Goal: Task Accomplishment & Management: Complete application form

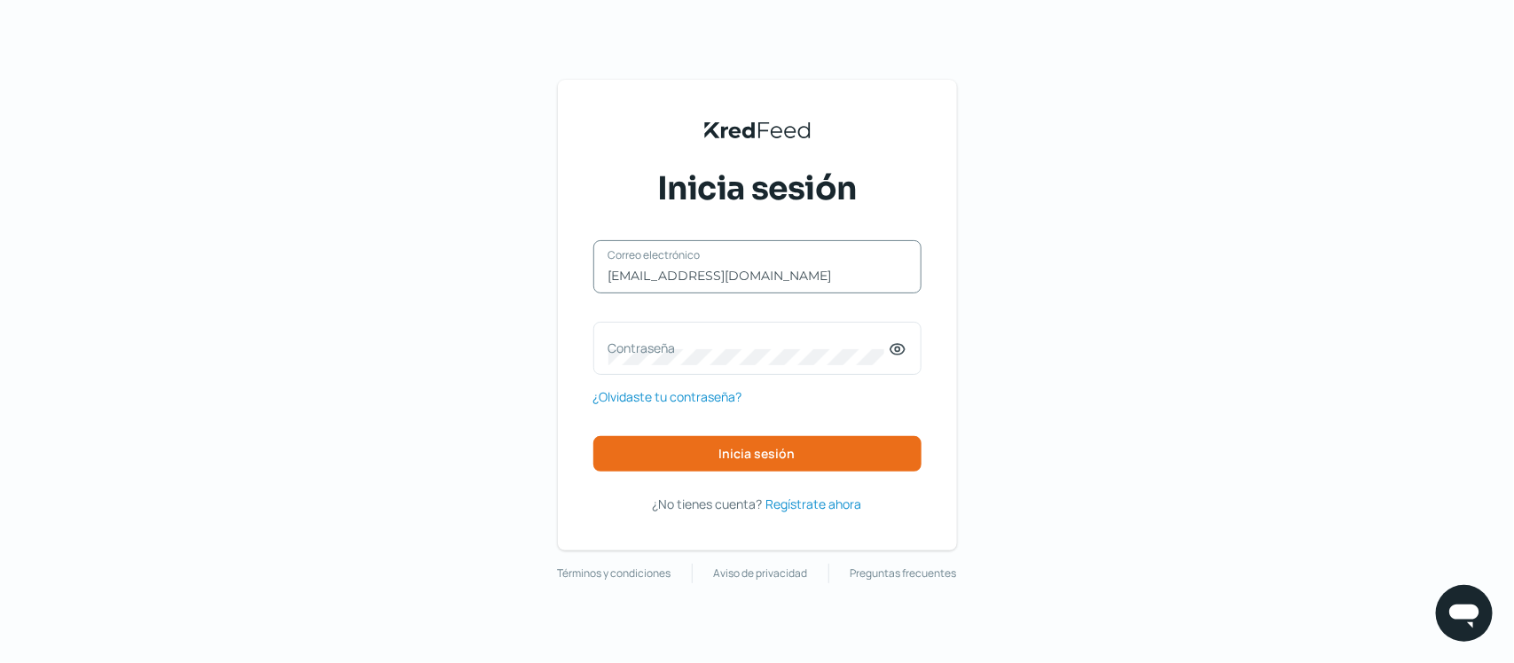
click at [796, 277] on input "[EMAIL_ADDRESS][DOMAIN_NAME]" at bounding box center [757, 276] width 298 height 16
drag, startPoint x: 822, startPoint y: 262, endPoint x: 538, endPoint y: 254, distance: 283.9
click at [538, 254] on div "KredFeed's Black Logo Inicia sesión [EMAIL_ADDRESS][DOMAIN_NAME] Correo electró…" at bounding box center [757, 331] width 1514 height 663
type input "[EMAIL_ADDRESS][DOMAIN_NAME]"
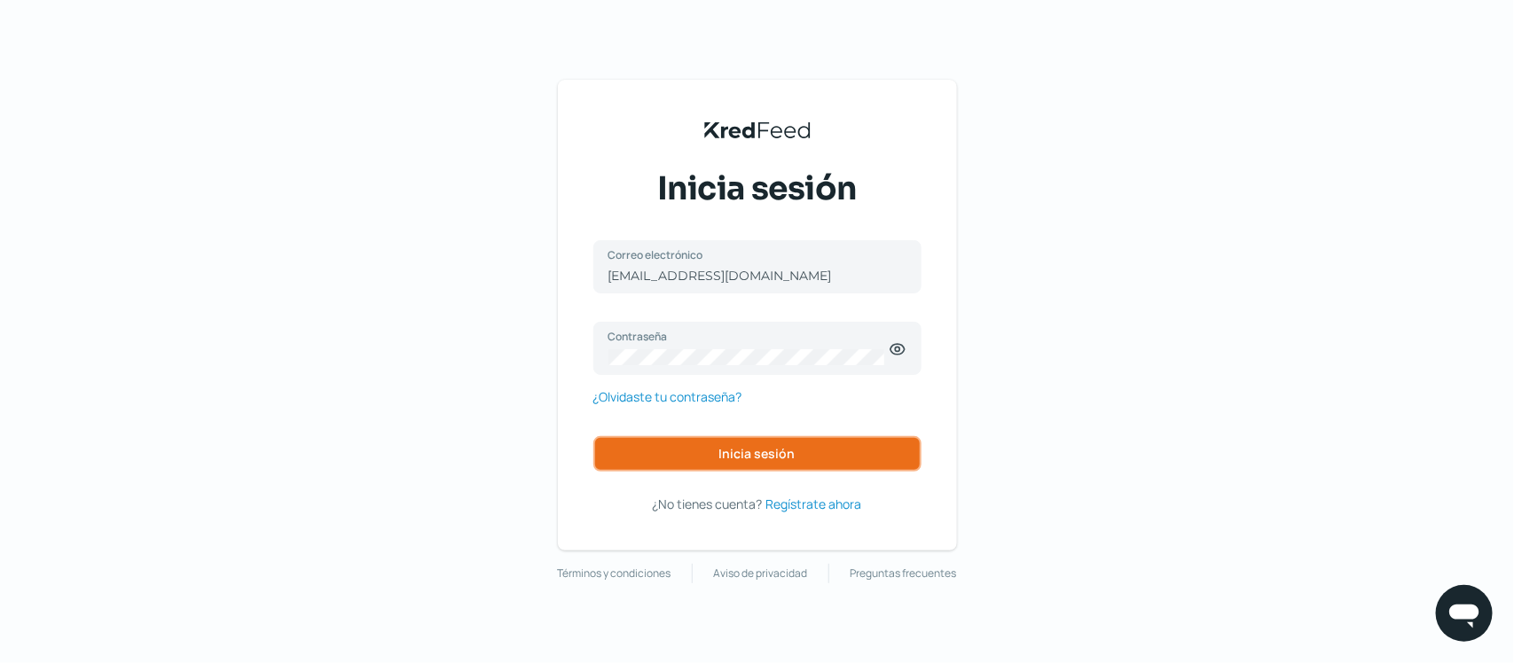
click at [741, 450] on span "Inicia sesión" at bounding box center [757, 454] width 76 height 12
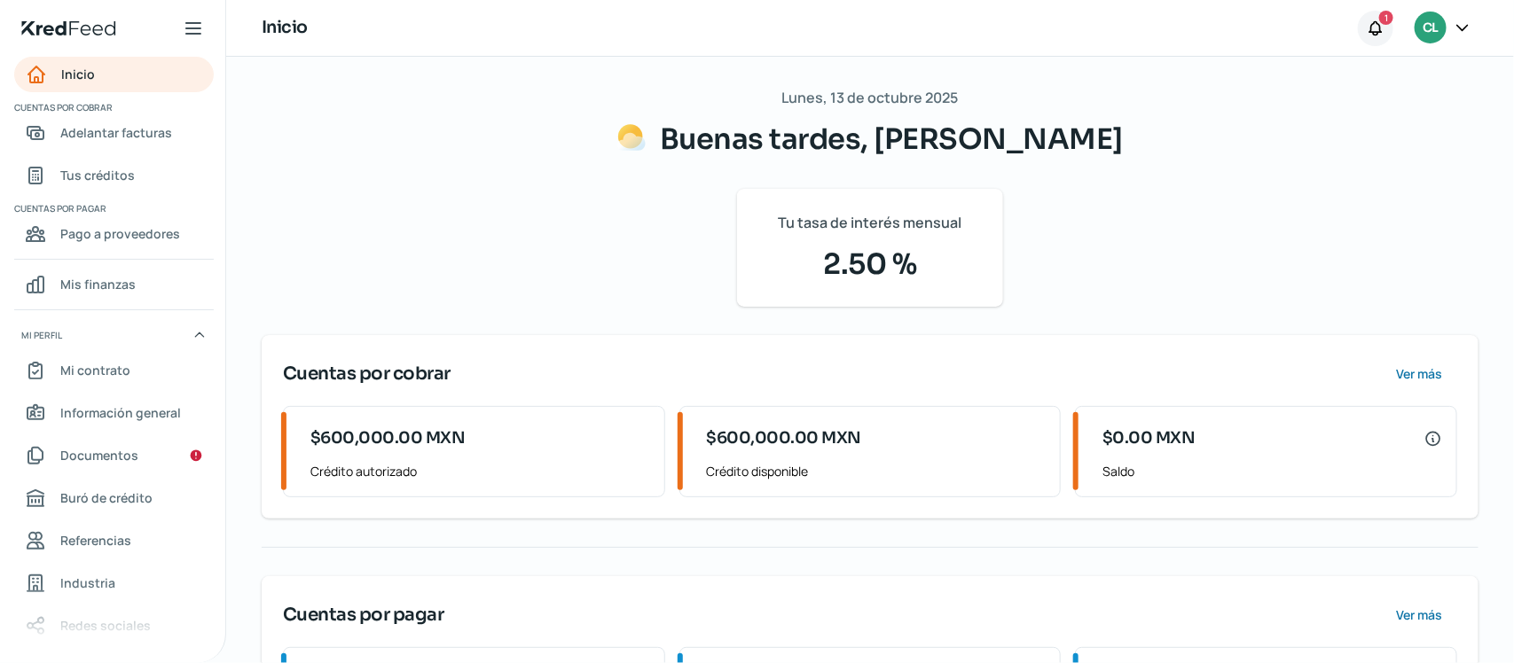
click at [1372, 29] on icon at bounding box center [1376, 29] width 18 height 18
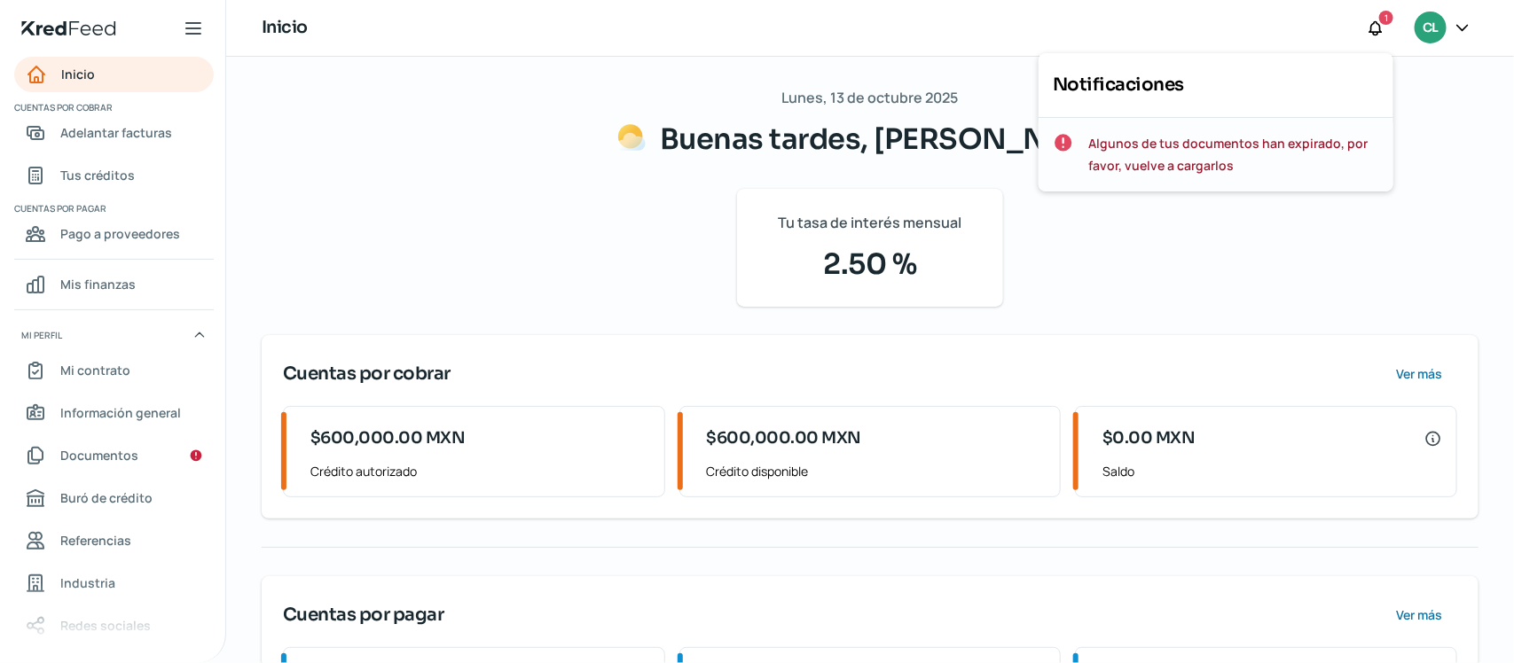
click at [1251, 143] on span "Algunos de tus documentos han expirado, por favor, vuelve a cargarlos" at bounding box center [1233, 154] width 291 height 44
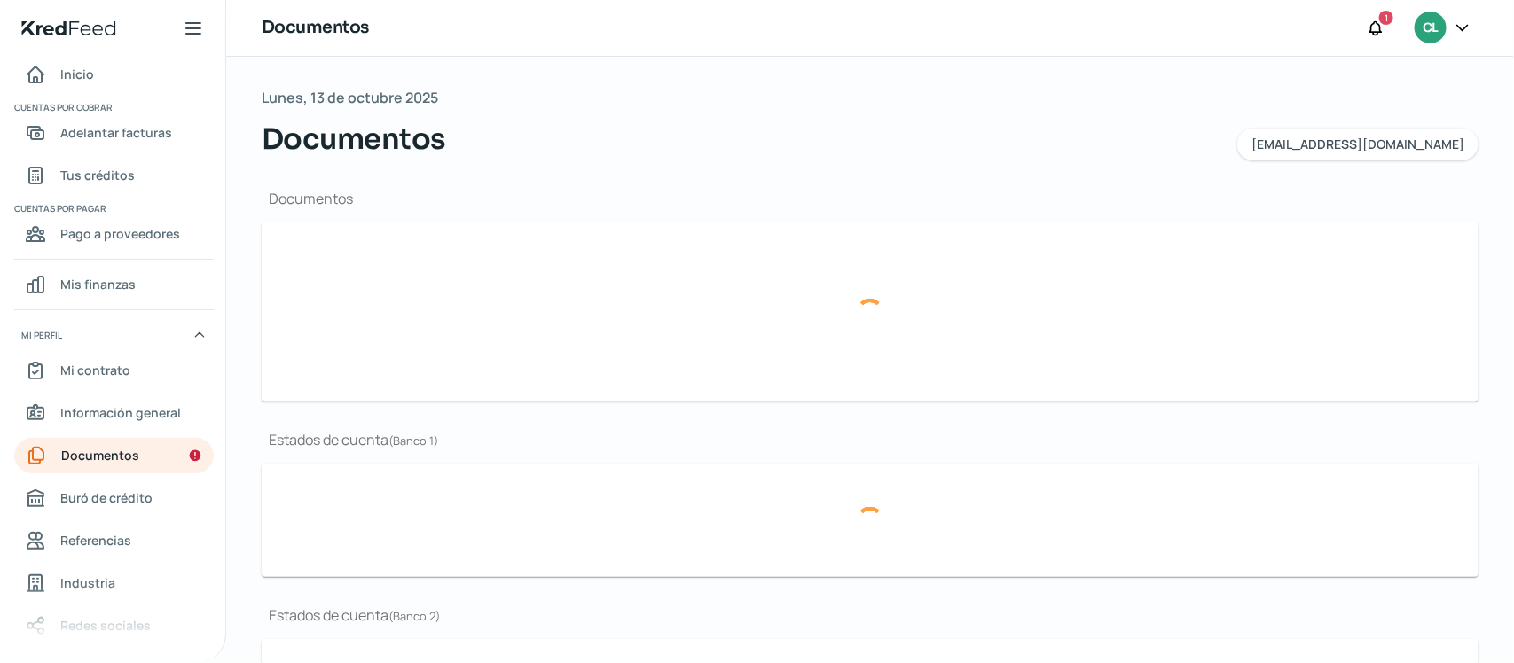
type input "CSF [PERSON_NAME].pdf"
type input "Fotografias Empresa.pdf"
type input "logotipo_vertical_TI.jpg"
type input "ESTADOS FINANCIEROS [DATE].pdf"
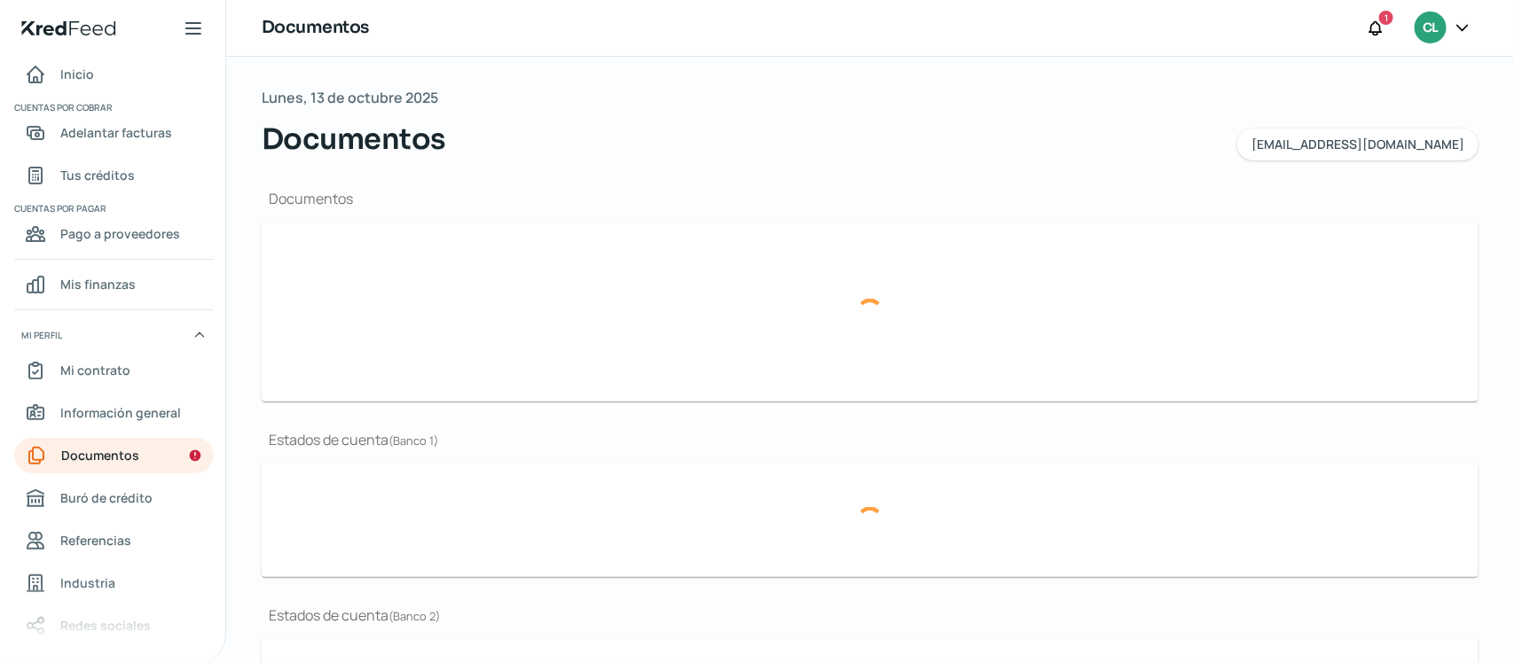
type input "[DATE].pdf"
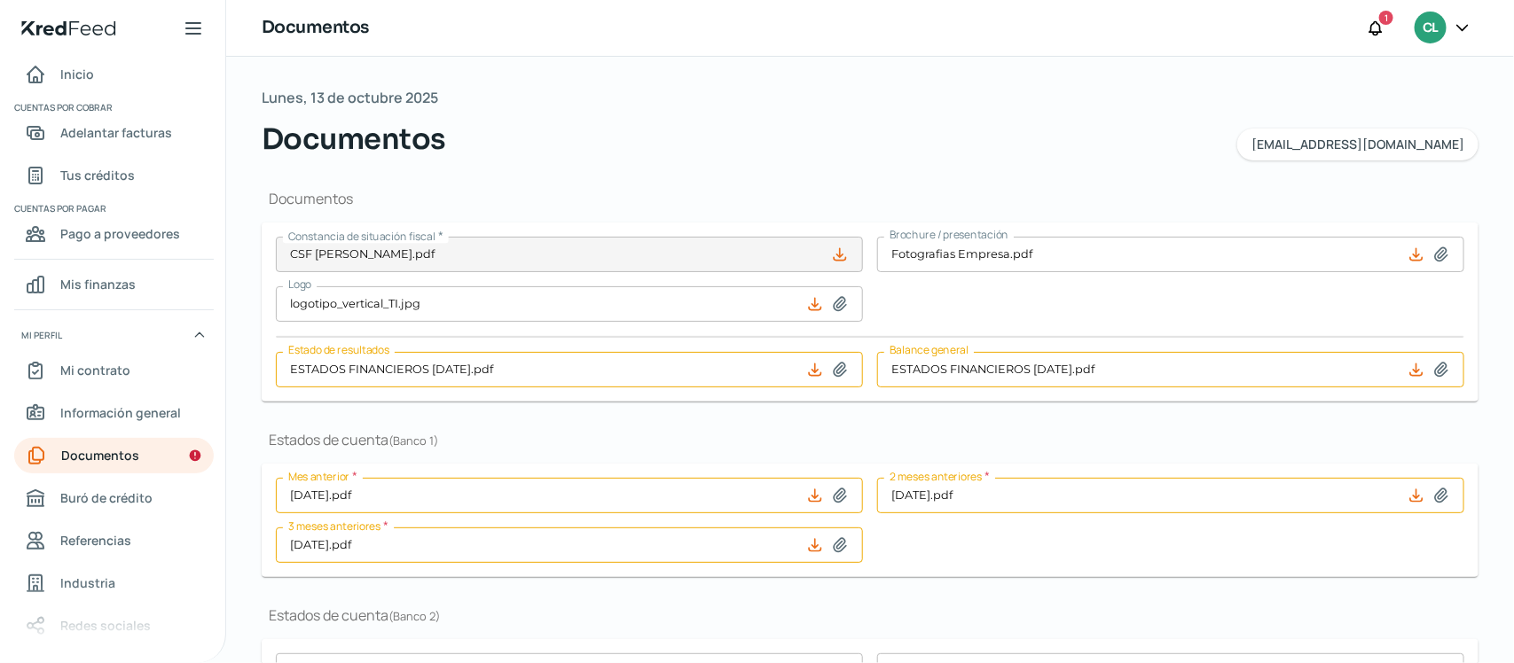
click at [1411, 370] on icon at bounding box center [1416, 370] width 18 height 18
